Goal: Browse casually: Explore the website without a specific task or goal

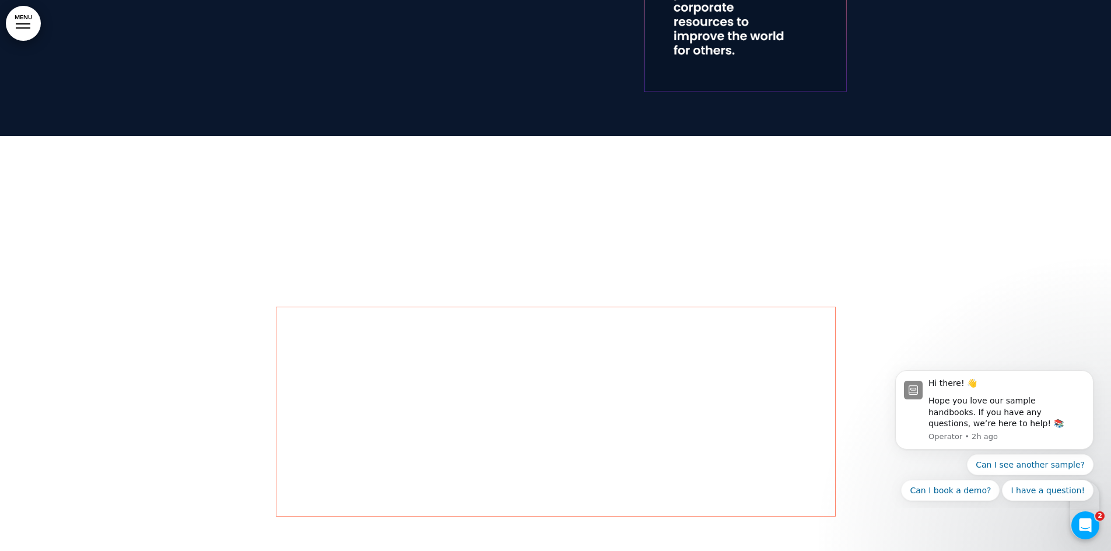
scroll to position [1632, 0]
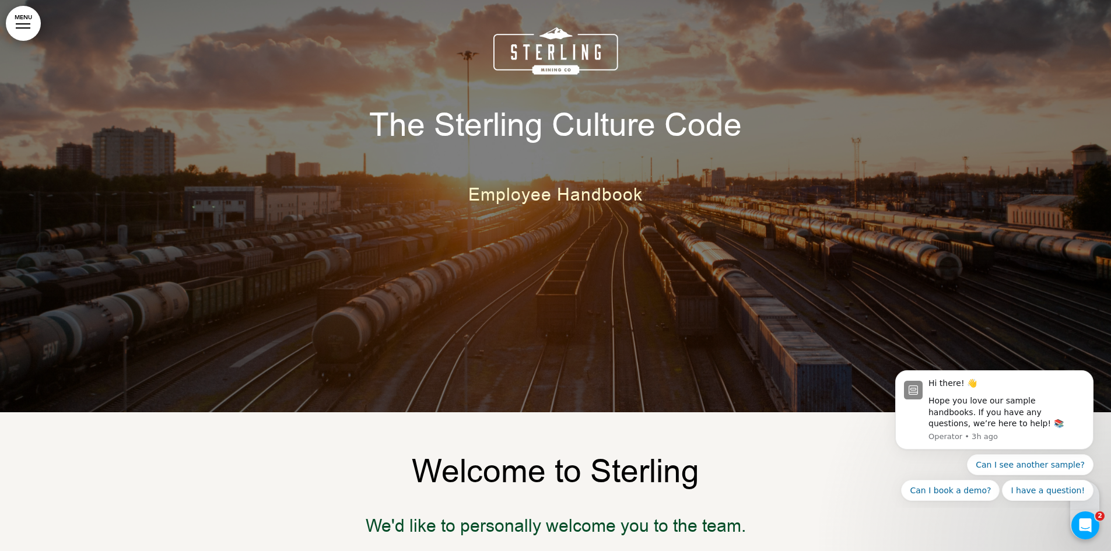
scroll to position [117, 0]
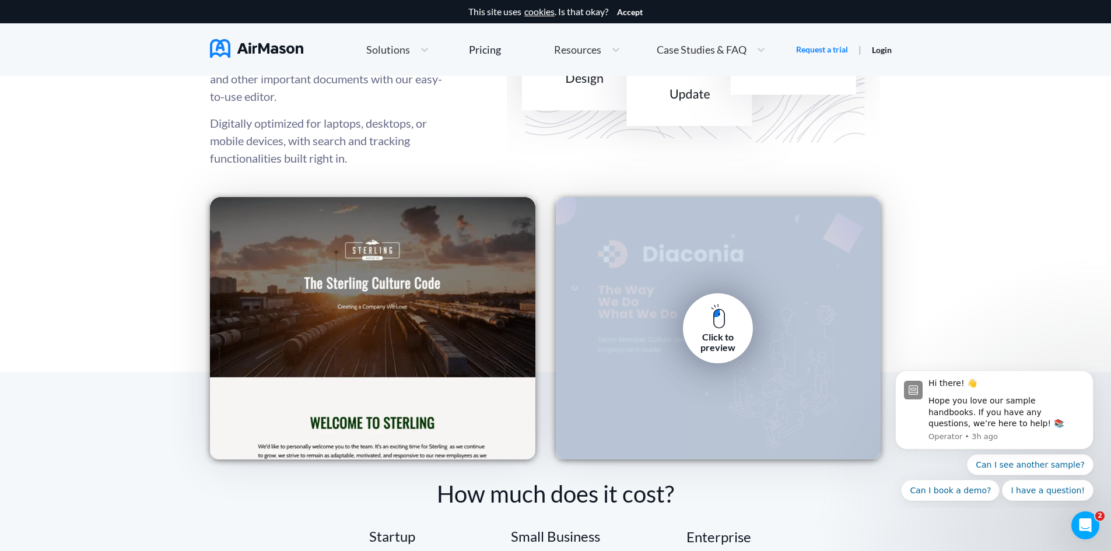
scroll to position [1749, 0]
